Goal: Navigation & Orientation: Find specific page/section

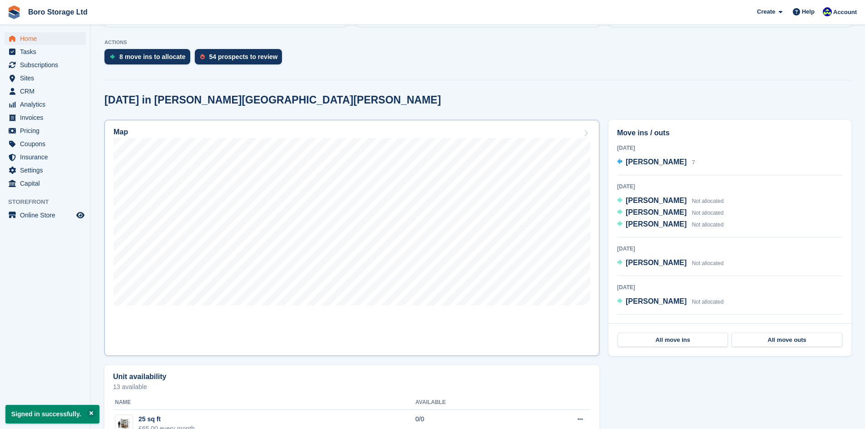
scroll to position [182, 0]
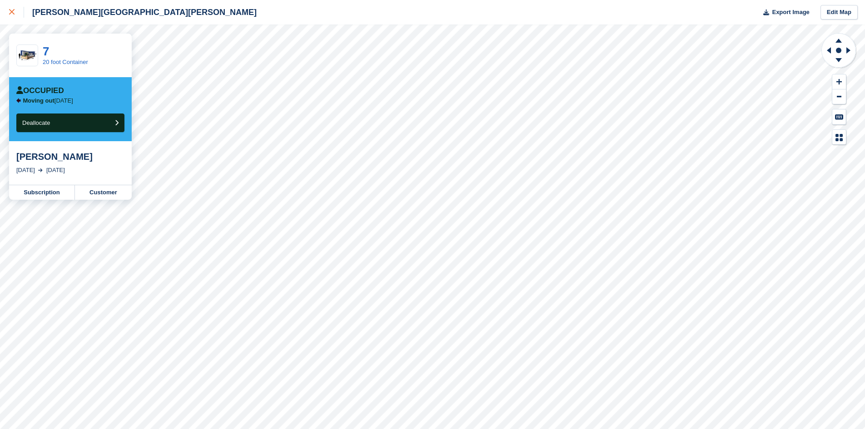
click at [10, 15] on icon at bounding box center [11, 11] width 5 height 5
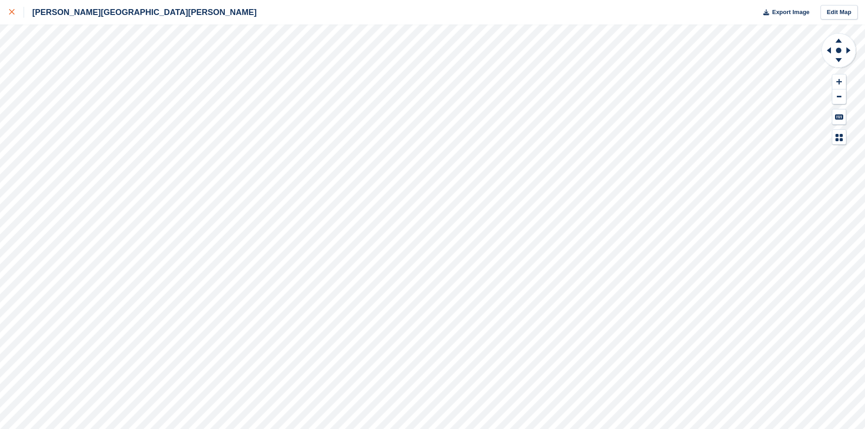
click at [7, 14] on link at bounding box center [12, 12] width 24 height 25
